Goal: Entertainment & Leisure: Consume media (video, audio)

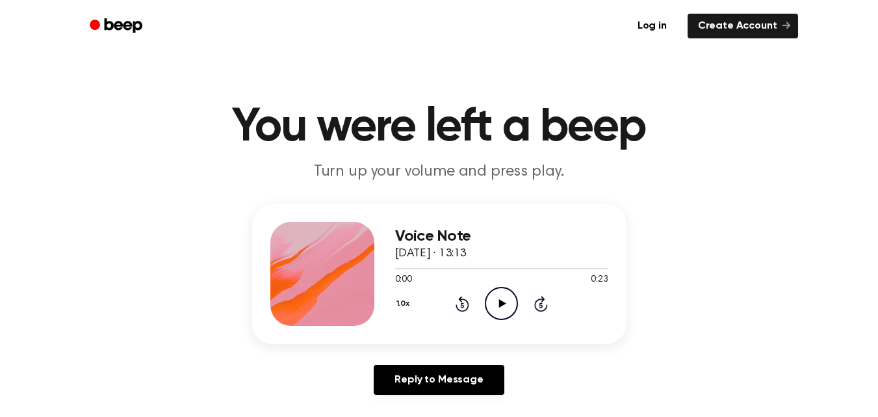
click at [507, 299] on icon "Play Audio" at bounding box center [501, 303] width 33 height 33
click at [496, 304] on icon "Play Audio" at bounding box center [501, 303] width 33 height 33
drag, startPoint x: 508, startPoint y: 315, endPoint x: 644, endPoint y: 248, distance: 151.5
click at [508, 313] on icon "Play Audio" at bounding box center [501, 303] width 33 height 33
click at [510, 296] on icon "Play Audio" at bounding box center [501, 303] width 33 height 33
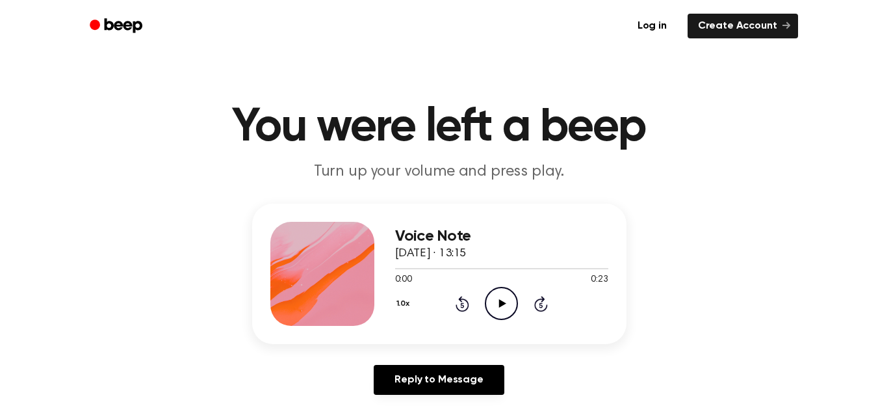
click at [493, 298] on icon "Play Audio" at bounding box center [501, 303] width 33 height 33
click at [507, 304] on icon "Play Audio" at bounding box center [501, 303] width 33 height 33
click at [498, 310] on icon "Play Audio" at bounding box center [501, 303] width 33 height 33
click at [822, 267] on div "Voice Note 7 tháng 9, 2025 · 13:21 0:04 0:21 Your browser does not support the …" at bounding box center [439, 305] width 847 height 202
click at [515, 305] on icon "Pause Audio" at bounding box center [501, 303] width 33 height 33
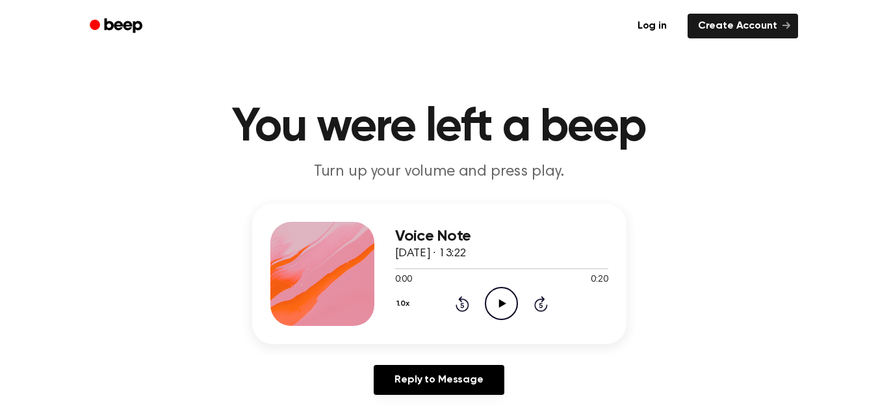
click at [492, 298] on icon "Play Audio" at bounding box center [501, 303] width 33 height 33
click at [501, 295] on icon "Play Audio" at bounding box center [501, 303] width 33 height 33
click at [503, 302] on icon at bounding box center [502, 303] width 7 height 8
click at [503, 303] on icon at bounding box center [502, 303] width 7 height 8
click at [508, 307] on icon "Play Audio" at bounding box center [501, 303] width 33 height 33
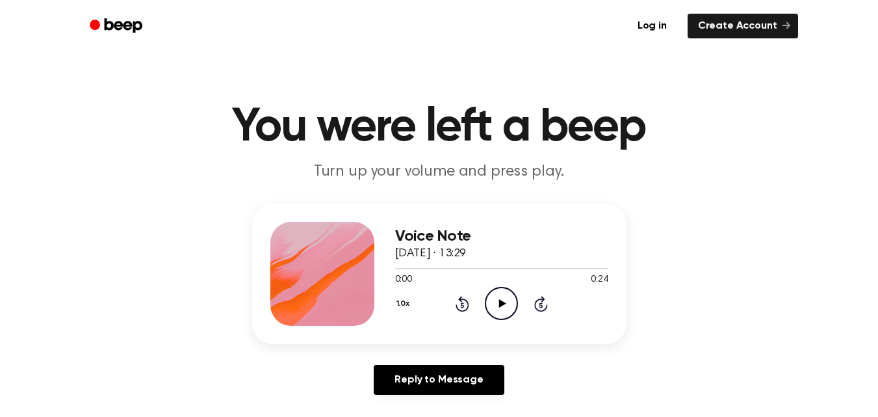
click at [514, 306] on icon "Play Audio" at bounding box center [501, 303] width 33 height 33
click at [515, 298] on icon "Pause Audio" at bounding box center [501, 303] width 33 height 33
click at [503, 298] on icon "Play Audio" at bounding box center [501, 303] width 33 height 33
